Goal: Task Accomplishment & Management: Use online tool/utility

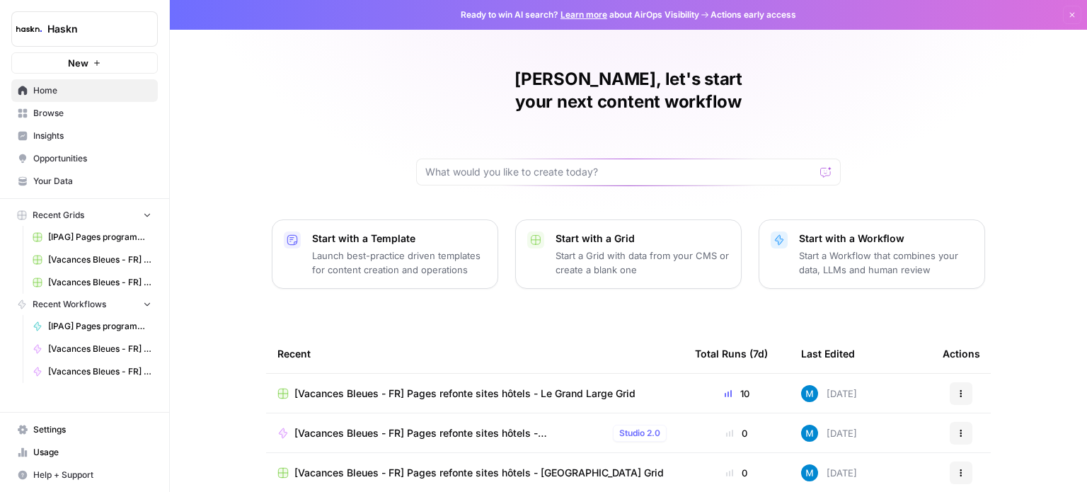
click at [96, 233] on span "[IPAG] Pages programmes Grid" at bounding box center [99, 237] width 103 height 13
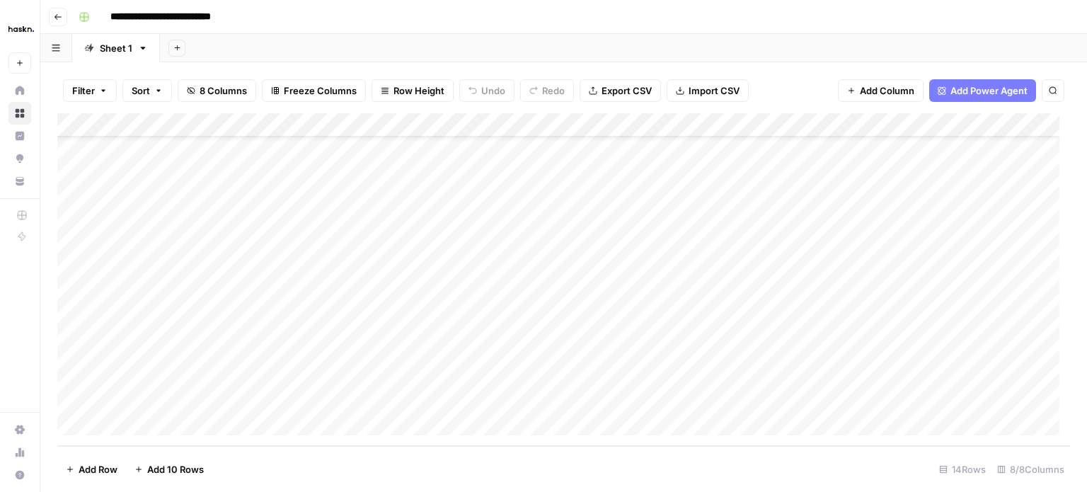
scroll to position [62, 0]
click at [185, 423] on div "Add Column" at bounding box center [563, 279] width 1012 height 333
click at [196, 395] on textarea at bounding box center [219, 401] width 226 height 20
click at [373, 398] on div "Add Column" at bounding box center [563, 279] width 1012 height 333
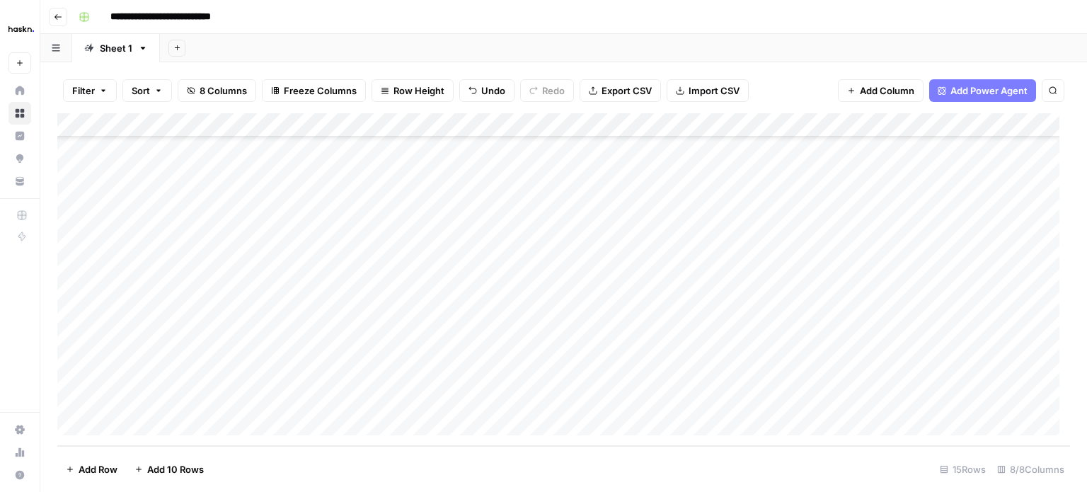
click at [517, 400] on div "Add Column" at bounding box center [563, 279] width 1012 height 333
click at [434, 401] on div "Add Column" at bounding box center [563, 279] width 1012 height 333
click at [314, 401] on div "Add Column" at bounding box center [563, 279] width 1012 height 333
click at [218, 403] on div "Add Column" at bounding box center [563, 279] width 1012 height 333
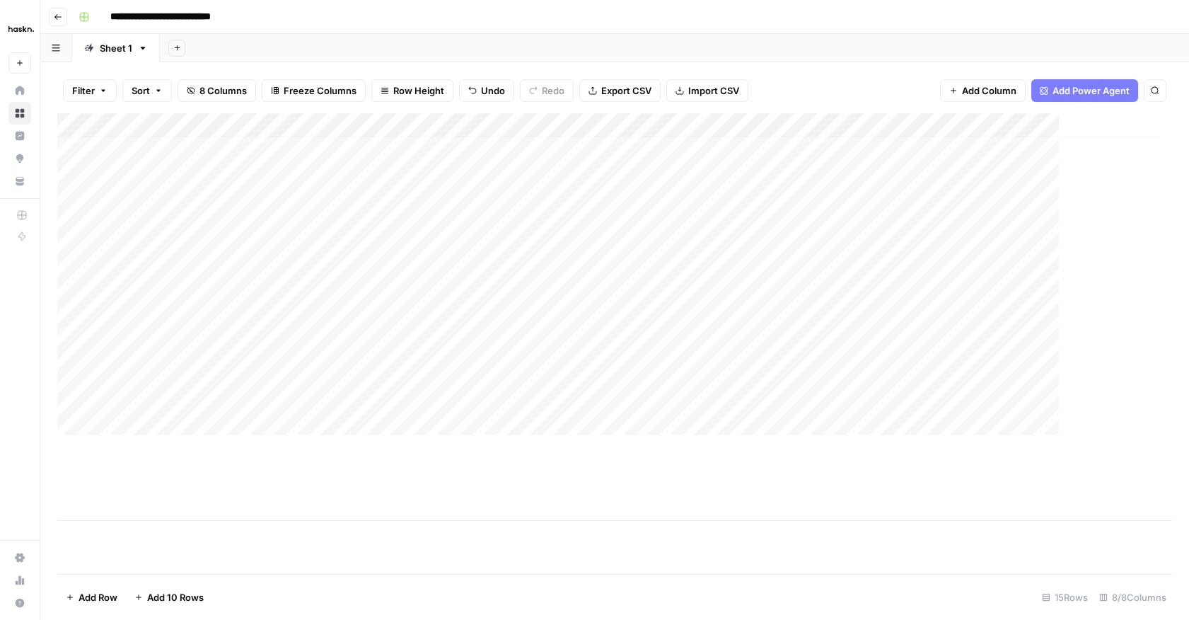
scroll to position [11, 0]
click at [318, 478] on div "Add Column" at bounding box center [614, 317] width 1115 height 408
click at [205, 480] on div "Add Column" at bounding box center [614, 317] width 1115 height 408
click at [180, 127] on div "Add Column" at bounding box center [614, 317] width 1115 height 408
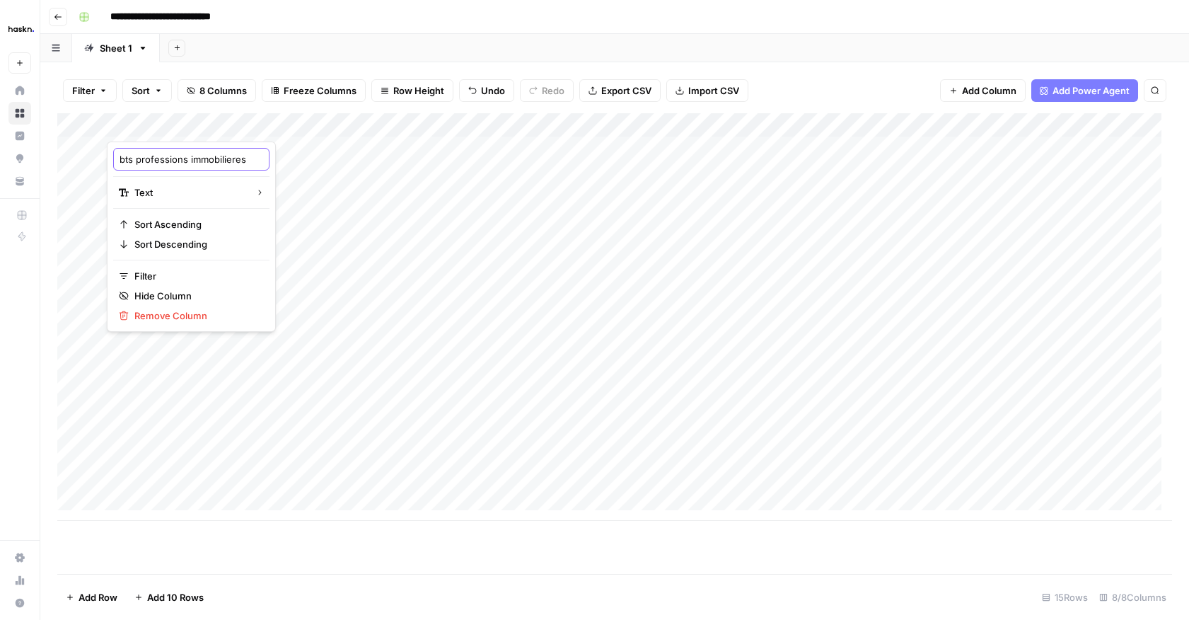
click at [186, 159] on input "bts professions immobilieres" at bounding box center [192, 159] width 144 height 14
click at [339, 232] on div "Add Column" at bounding box center [614, 317] width 1115 height 408
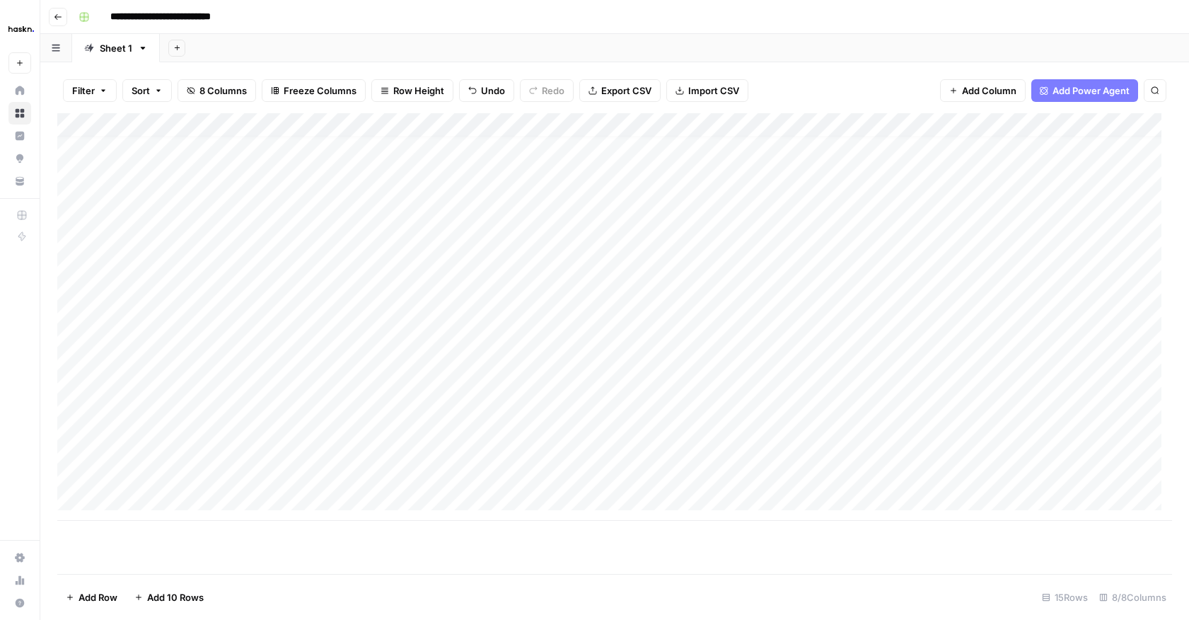
click at [171, 470] on div "Add Column" at bounding box center [614, 317] width 1115 height 408
click at [169, 474] on div "Add Column" at bounding box center [614, 317] width 1115 height 408
click at [169, 474] on textarea at bounding box center [219, 476] width 226 height 20
click at [388, 470] on div "Add Column" at bounding box center [614, 317] width 1115 height 408
click at [198, 477] on div "Add Column" at bounding box center [614, 317] width 1115 height 408
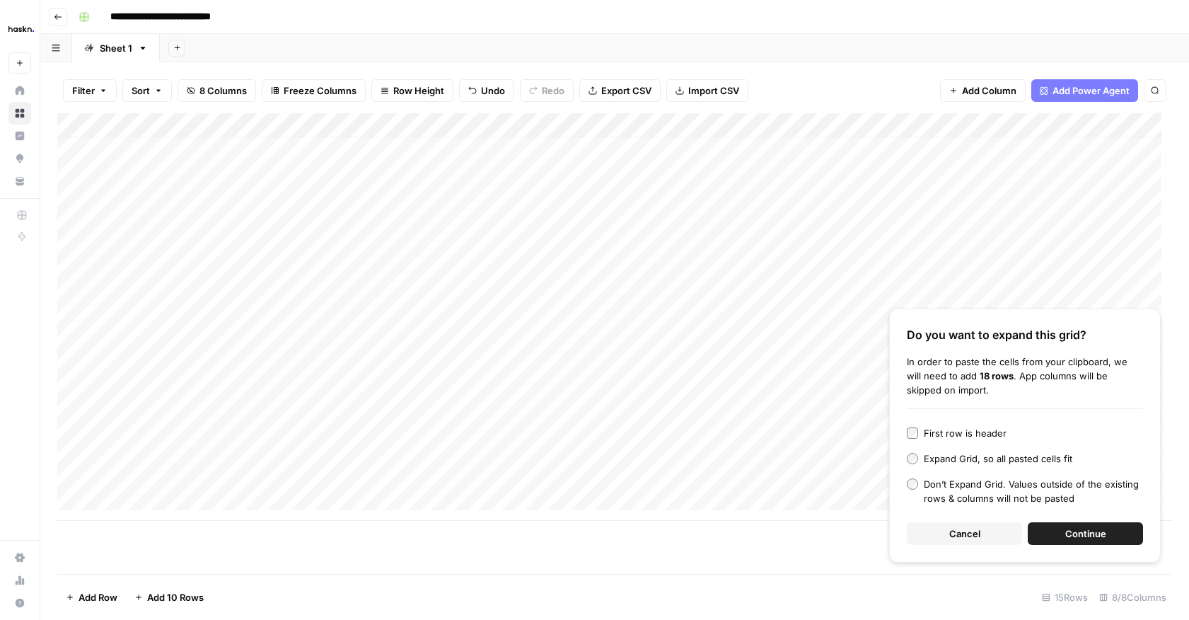
click at [1050, 491] on button "Continue" at bounding box center [1085, 533] width 115 height 23
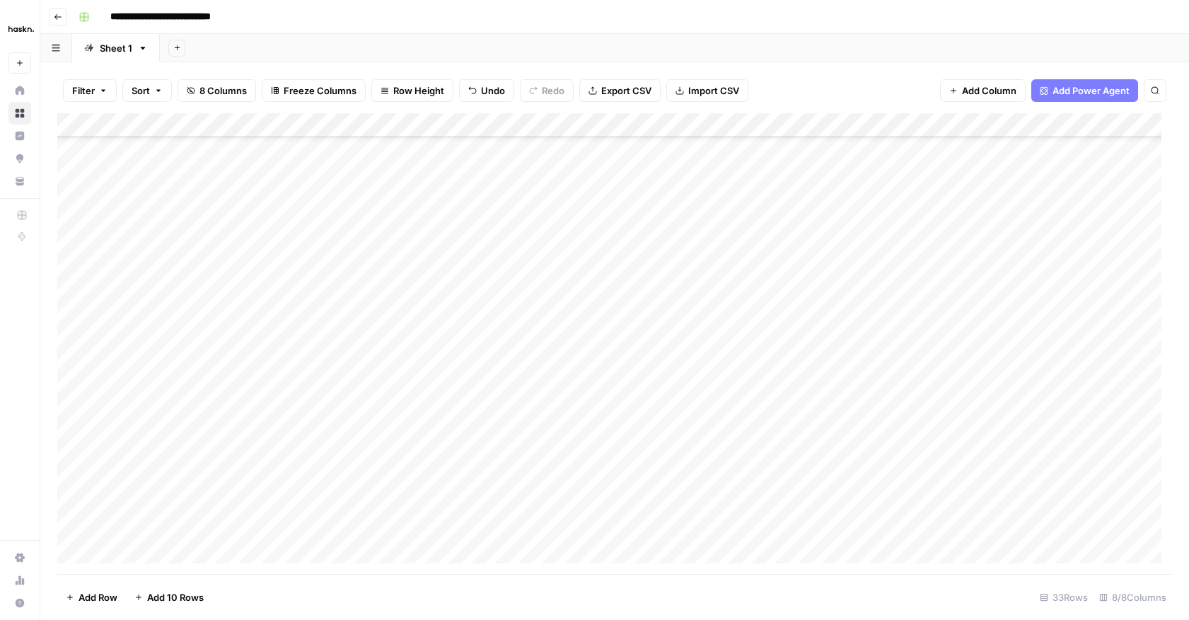
scroll to position [178, 0]
click at [264, 328] on div "Add Column" at bounding box center [614, 343] width 1115 height 461
click at [376, 307] on div "Add Column" at bounding box center [614, 343] width 1115 height 461
click at [916, 308] on div "Add Column" at bounding box center [614, 343] width 1115 height 461
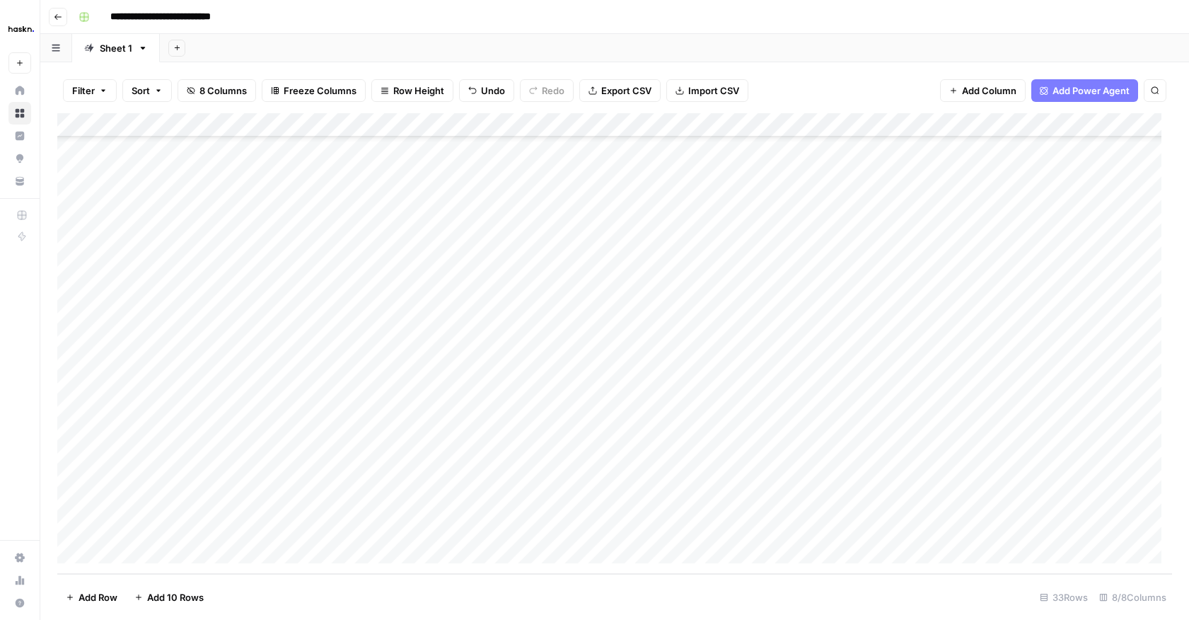
click at [765, 381] on div "Add Column" at bounding box center [614, 343] width 1115 height 461
click at [350, 348] on div "Add Column" at bounding box center [614, 343] width 1115 height 461
click at [289, 313] on div "Add Column" at bounding box center [614, 343] width 1115 height 461
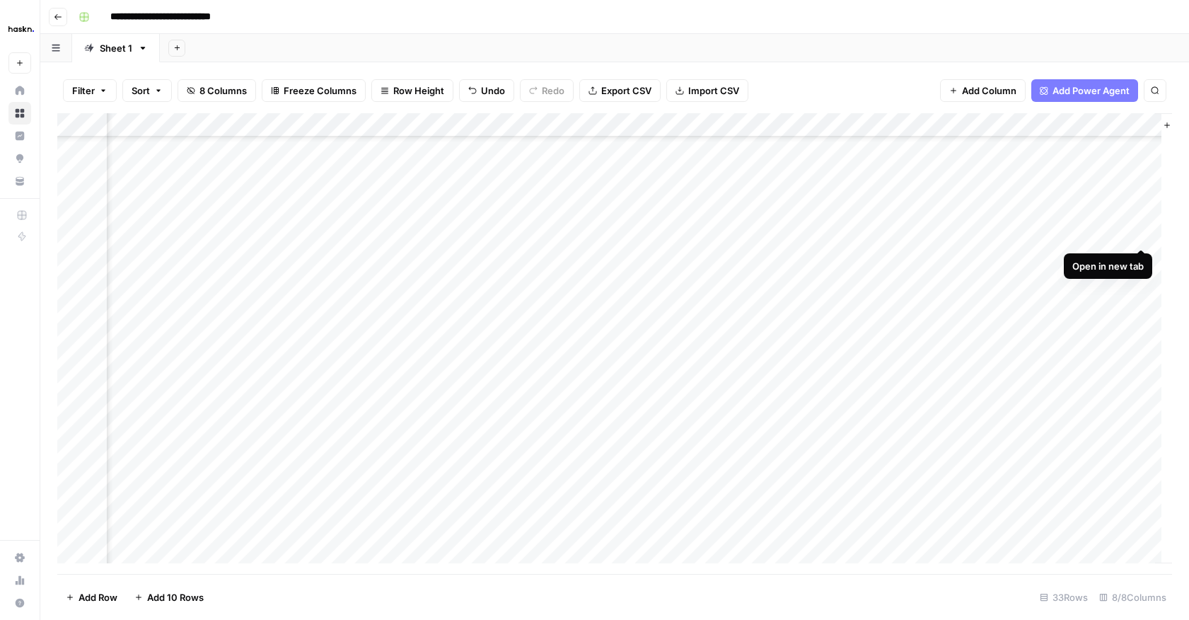
click at [1086, 238] on div "Add Column" at bounding box center [614, 343] width 1115 height 461
click at [337, 383] on div "Add Column" at bounding box center [614, 343] width 1115 height 461
click at [216, 379] on div "Add Column" at bounding box center [614, 343] width 1115 height 461
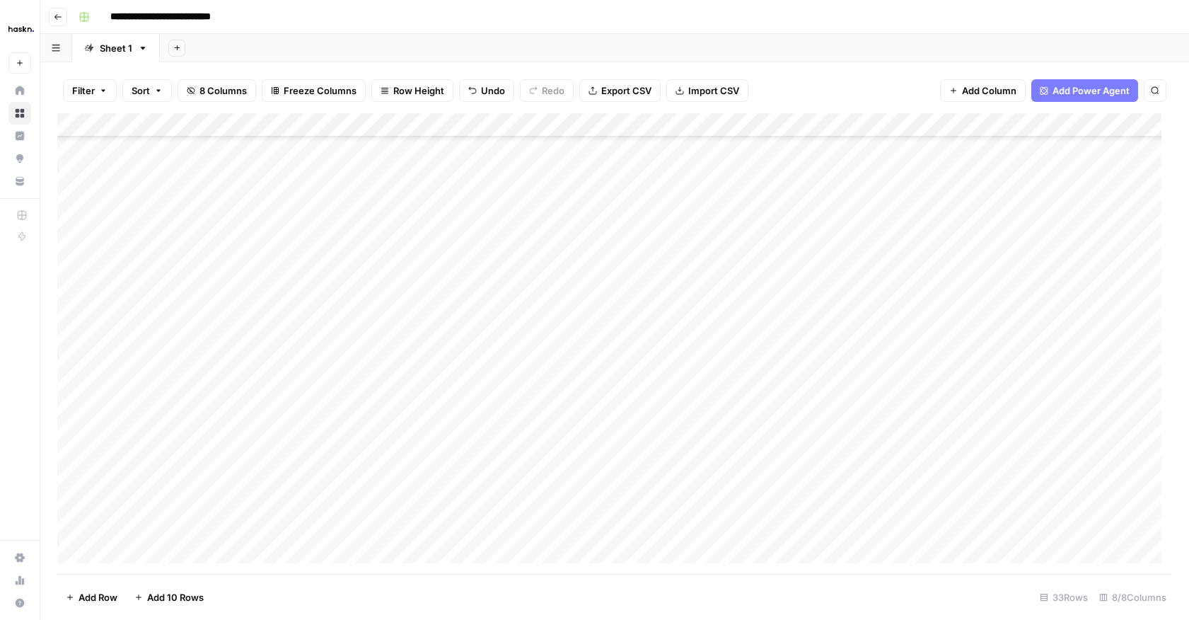
click at [171, 380] on div "Add Column" at bounding box center [614, 343] width 1115 height 461
click at [274, 384] on div "Add Column" at bounding box center [614, 343] width 1115 height 461
click at [198, 393] on div "Add Column" at bounding box center [614, 343] width 1115 height 461
click at [197, 427] on div "Add Column" at bounding box center [614, 343] width 1115 height 461
click at [178, 445] on div "Add Column" at bounding box center [614, 343] width 1115 height 461
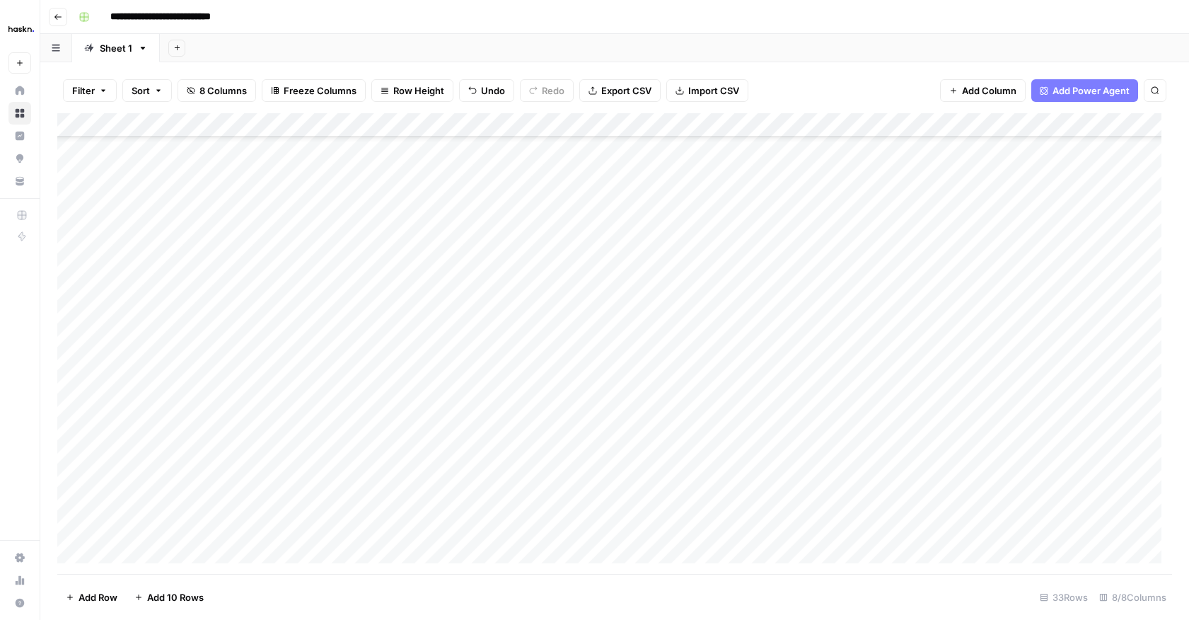
click at [195, 476] on div "Add Column" at bounding box center [614, 343] width 1115 height 461
click at [187, 236] on div "Add Column" at bounding box center [614, 343] width 1115 height 461
click at [205, 357] on div "Add Column" at bounding box center [614, 343] width 1115 height 461
click at [316, 359] on div "Add Column" at bounding box center [614, 343] width 1115 height 461
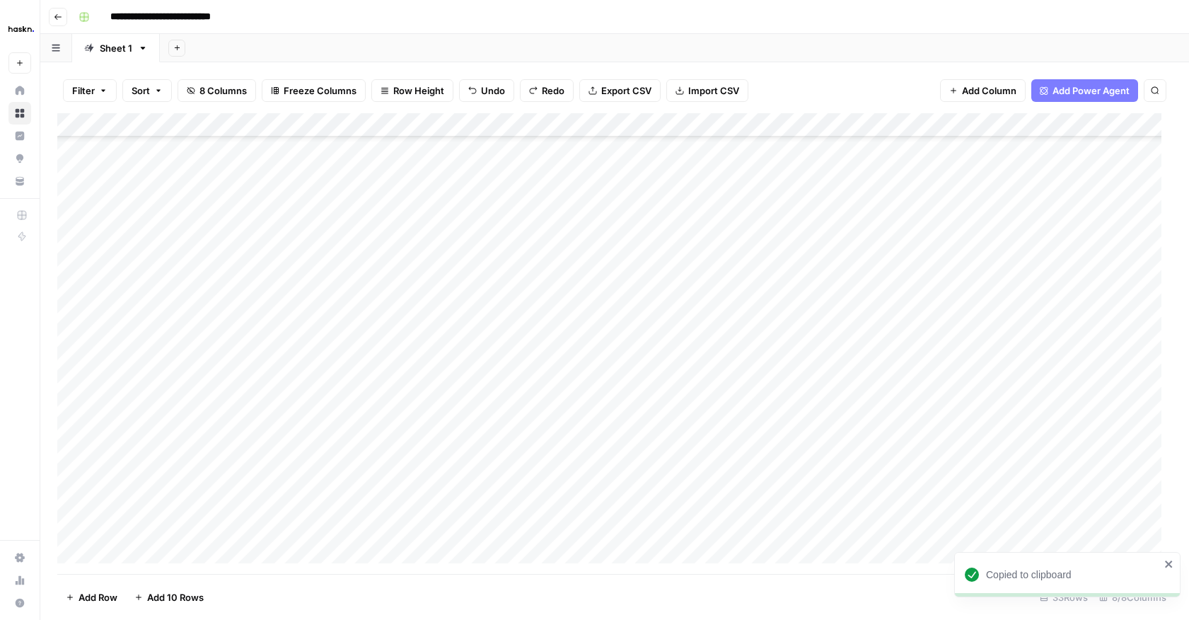
click at [1086, 491] on icon "close" at bounding box center [1170, 563] width 10 height 11
click at [251, 328] on div "Add Column" at bounding box center [614, 343] width 1115 height 461
click at [185, 362] on div "Add Column" at bounding box center [614, 343] width 1115 height 461
click at [187, 388] on div "Add Column" at bounding box center [614, 343] width 1115 height 461
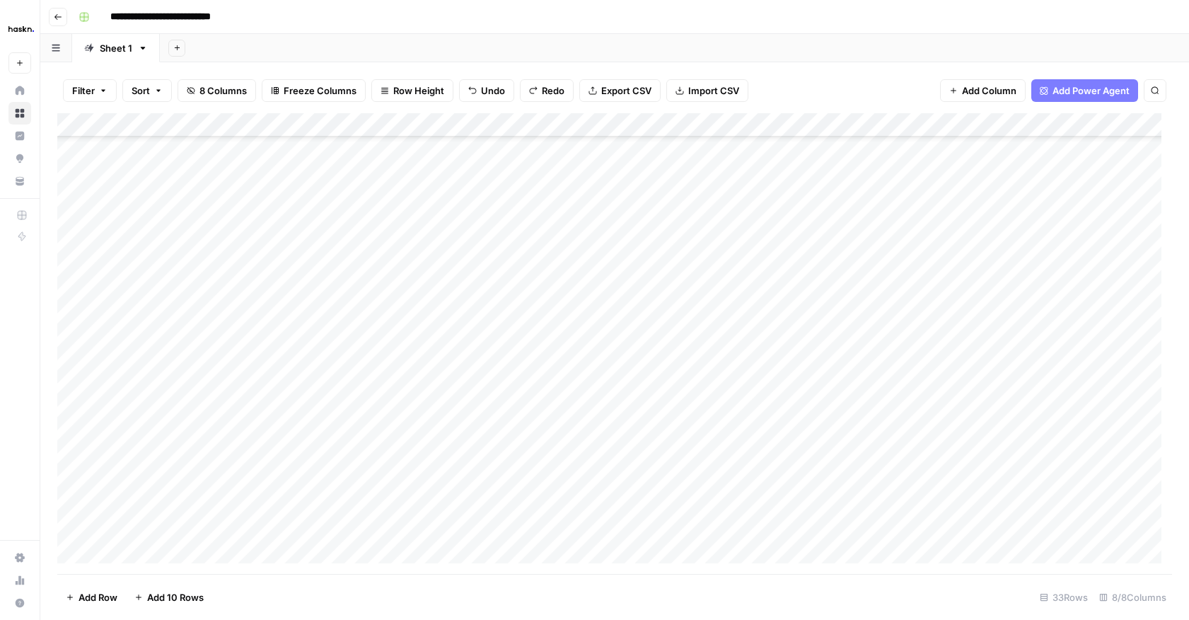
click at [197, 409] on div "Add Column" at bounding box center [614, 343] width 1115 height 461
click at [316, 376] on div "Add Column" at bounding box center [614, 343] width 1115 height 461
click at [195, 470] on div "Add Column" at bounding box center [614, 343] width 1115 height 461
click at [190, 449] on div "Add Column" at bounding box center [614, 343] width 1115 height 461
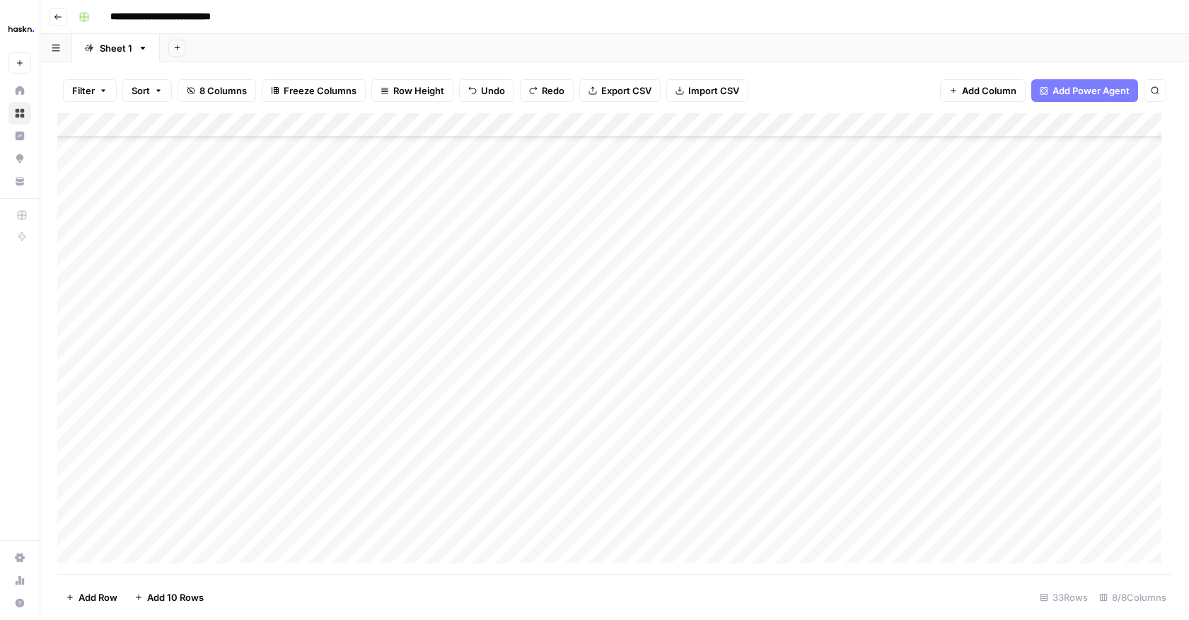
click at [190, 429] on div "Add Column" at bounding box center [614, 343] width 1115 height 461
click at [190, 401] on div "Add Column" at bounding box center [614, 343] width 1115 height 461
click at [189, 359] on div "Add Column" at bounding box center [614, 343] width 1115 height 461
click at [194, 312] on div "Add Column" at bounding box center [614, 343] width 1115 height 461
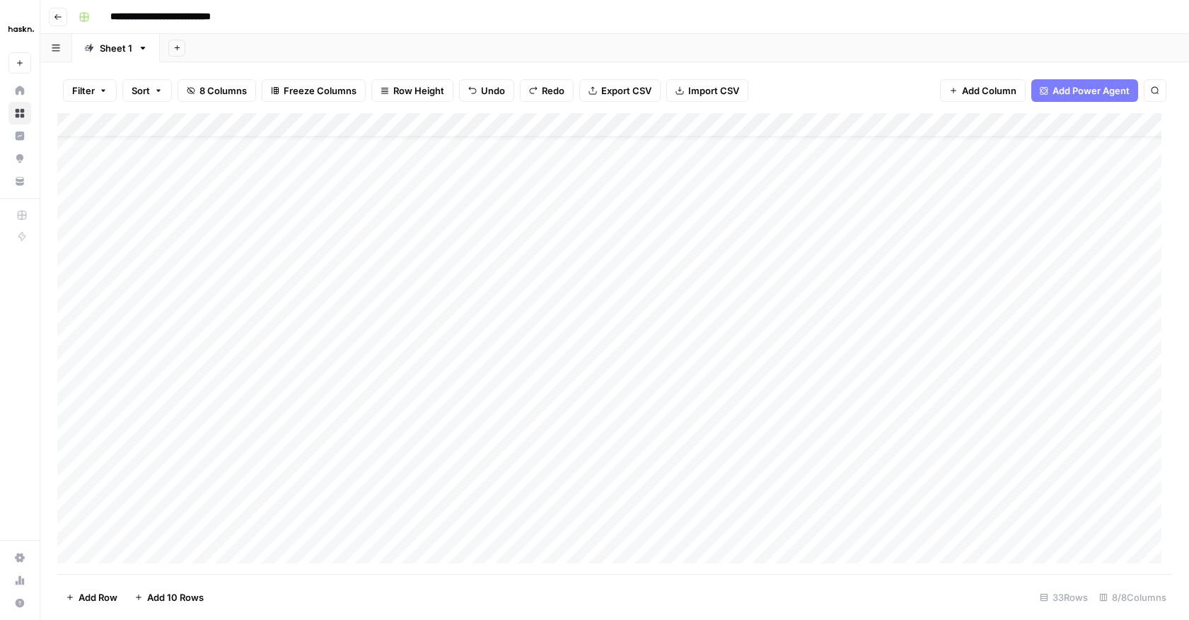
click at [400, 414] on div "Add Column" at bounding box center [614, 343] width 1115 height 461
click at [287, 412] on div "Add Column" at bounding box center [614, 343] width 1115 height 461
drag, startPoint x: 203, startPoint y: 169, endPoint x: 180, endPoint y: 526, distance: 358.0
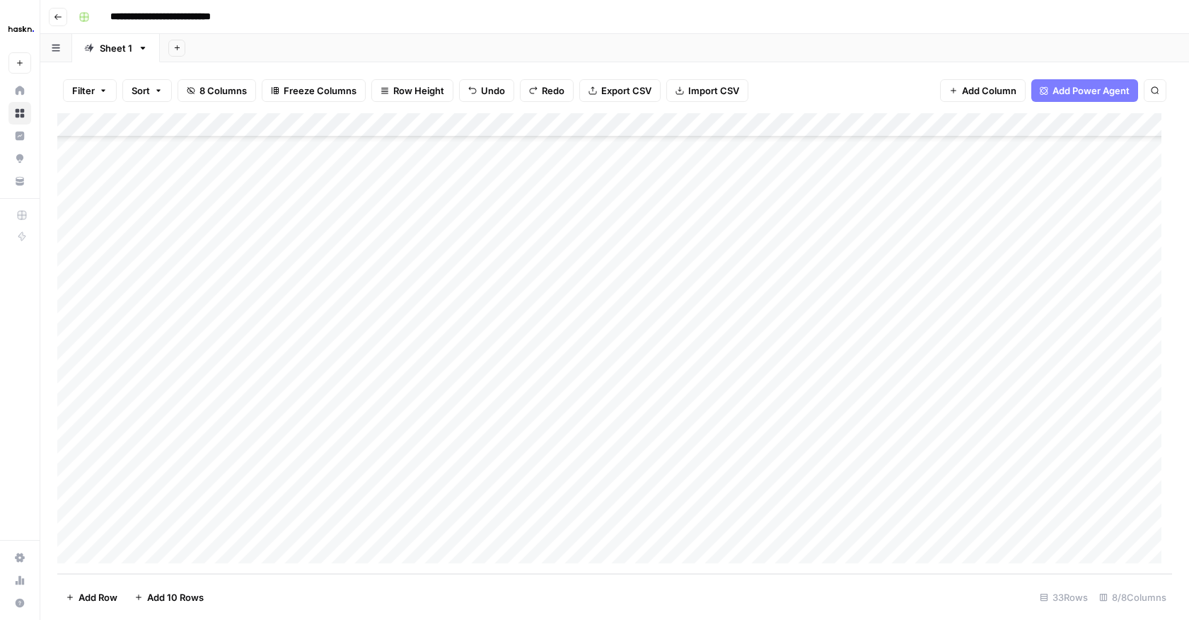
click at [180, 491] on div "Add Column" at bounding box center [614, 343] width 1115 height 461
click at [354, 467] on div "Add Column" at bounding box center [614, 343] width 1115 height 461
